Goal: Navigation & Orientation: Find specific page/section

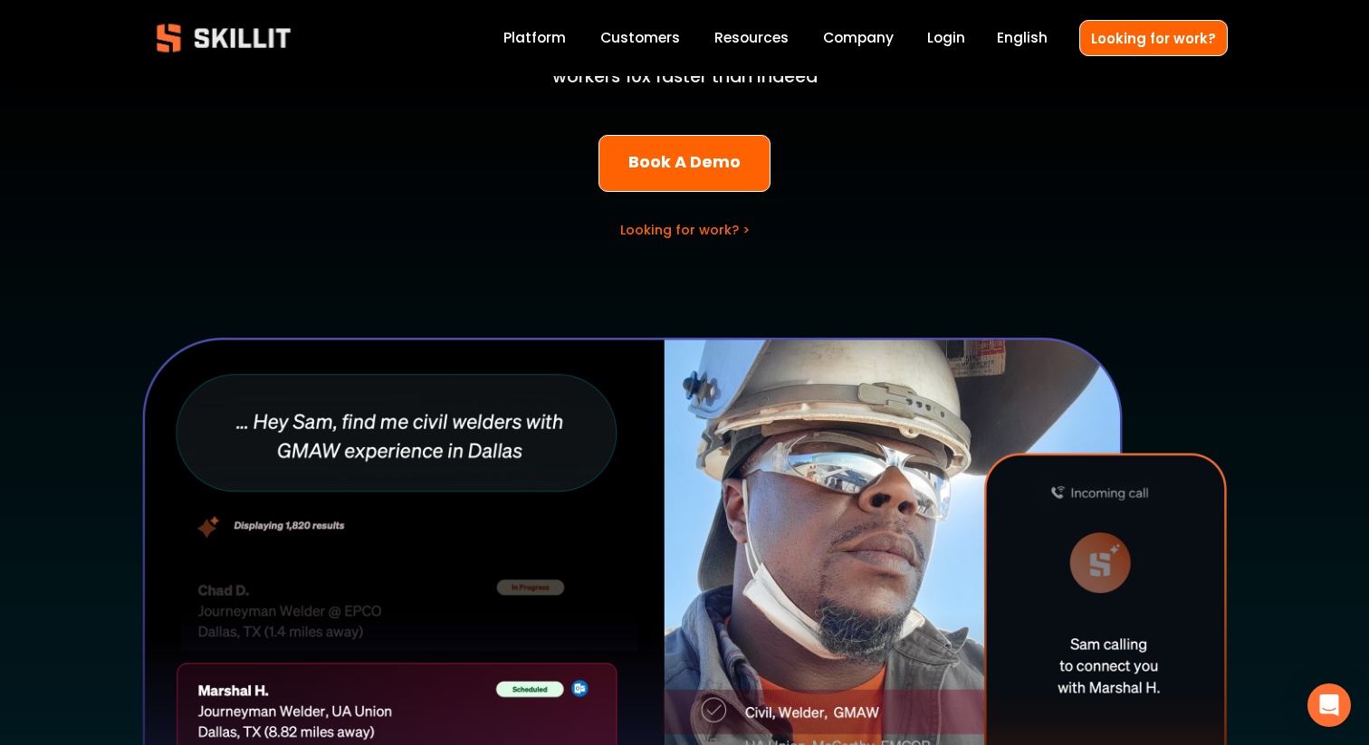
scroll to position [539, 0]
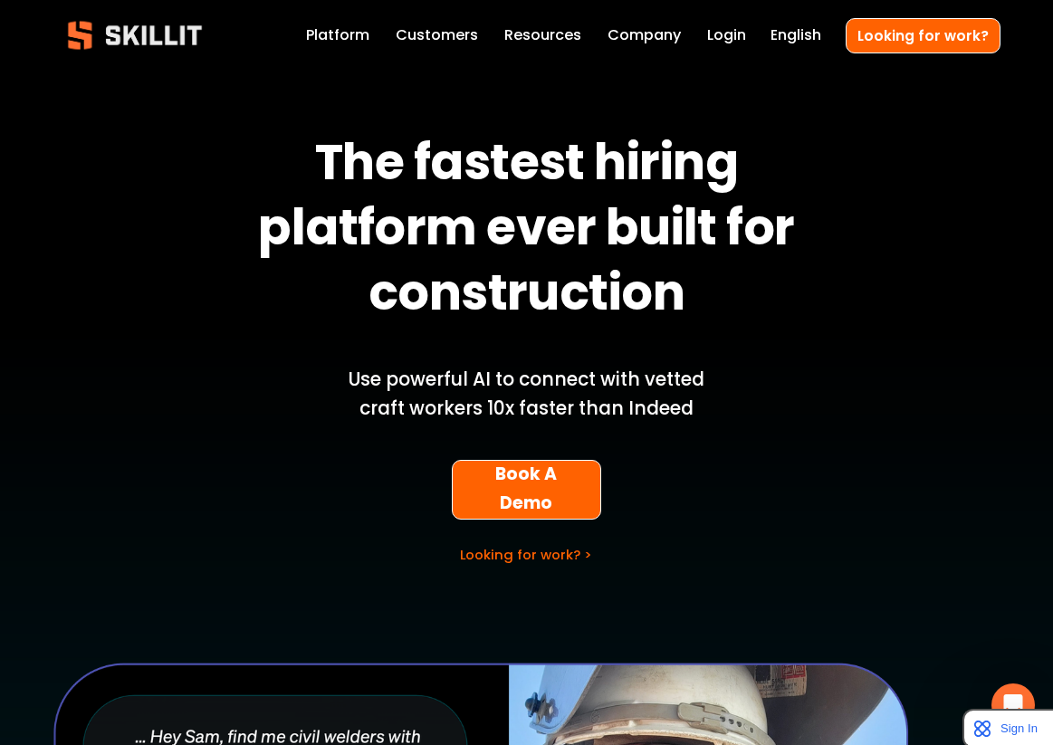
click at [332, 35] on link "Platform" at bounding box center [337, 36] width 63 height 25
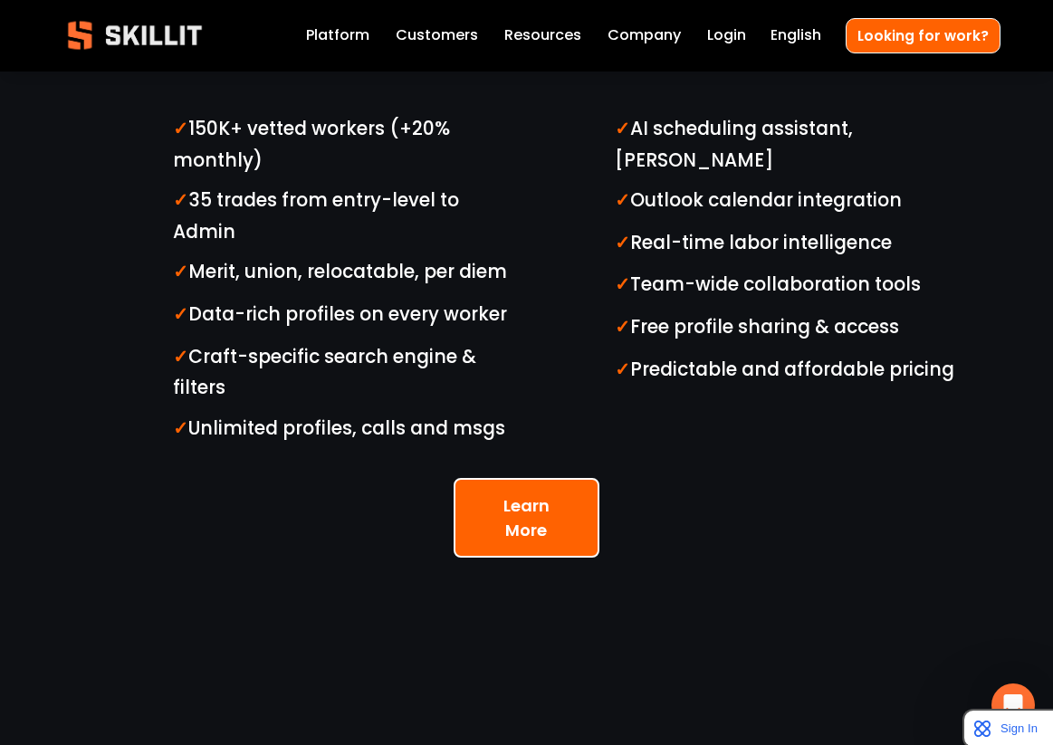
scroll to position [5129, 0]
